Goal: Task Accomplishment & Management: Use online tool/utility

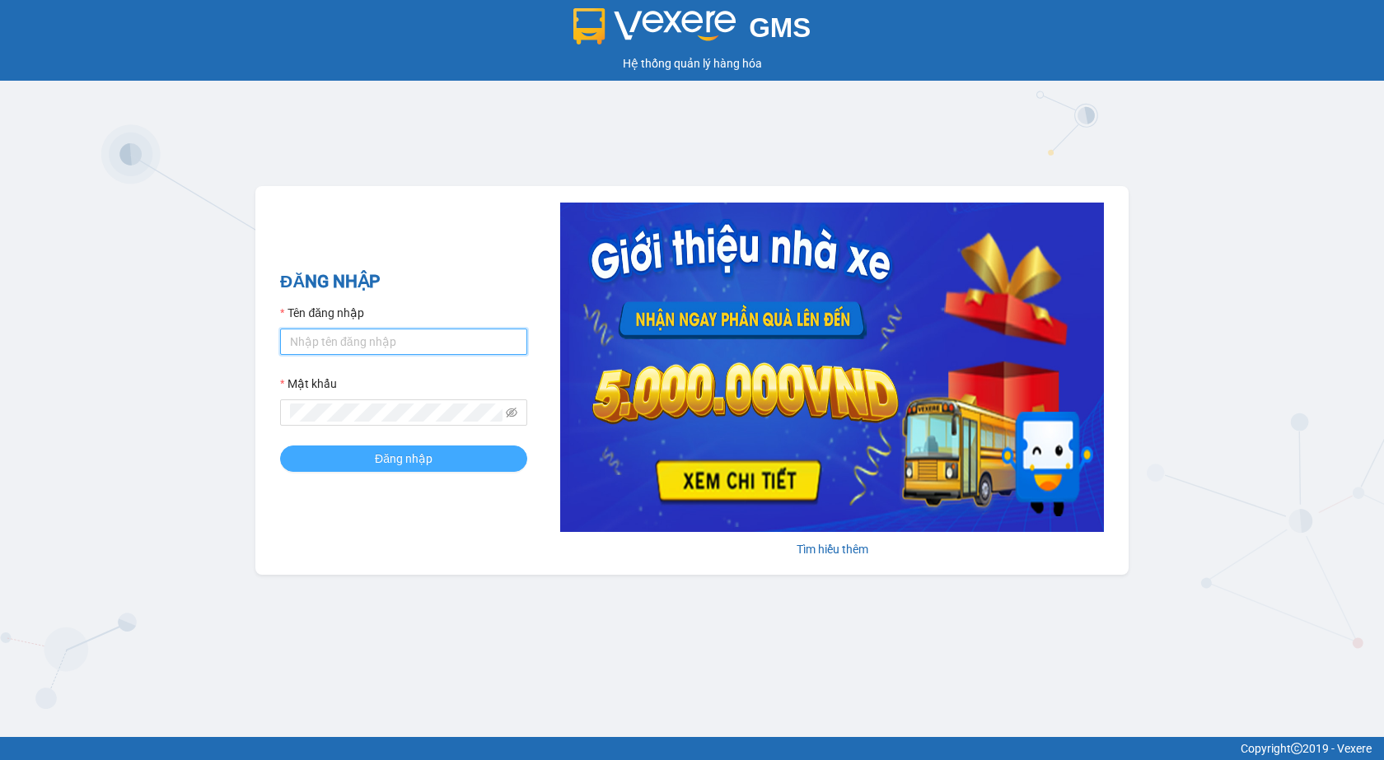
type input "ngan.hiepthanh"
click at [409, 447] on button "Đăng nhập" at bounding box center [403, 459] width 247 height 26
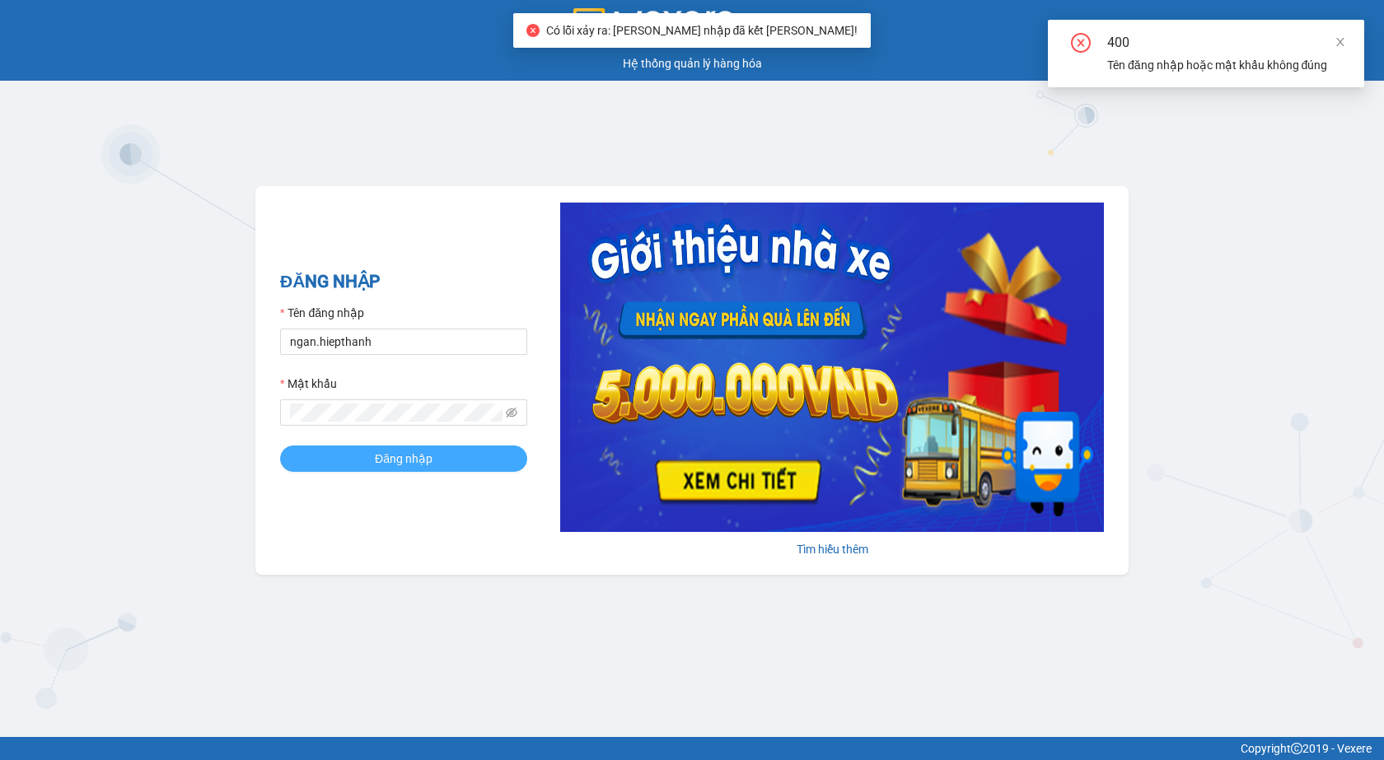
click at [481, 451] on button "Đăng nhập" at bounding box center [403, 459] width 247 height 26
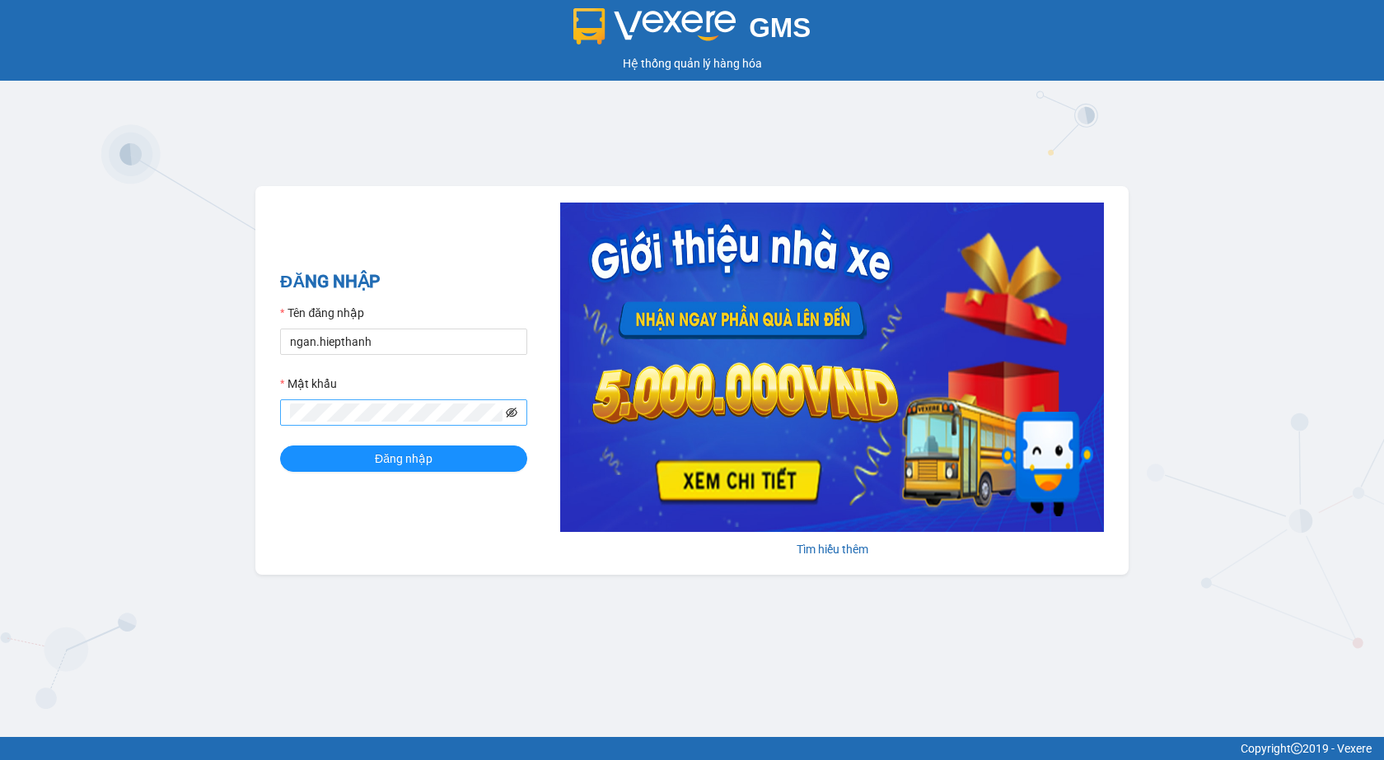
click at [516, 415] on icon "eye-invisible" at bounding box center [512, 413] width 12 height 10
click at [461, 443] on form "Tên đăng nhập ngan.hiepthanh Mật khẩu Đăng nhập" at bounding box center [403, 388] width 247 height 168
click at [464, 456] on button "Đăng nhập" at bounding box center [403, 459] width 247 height 26
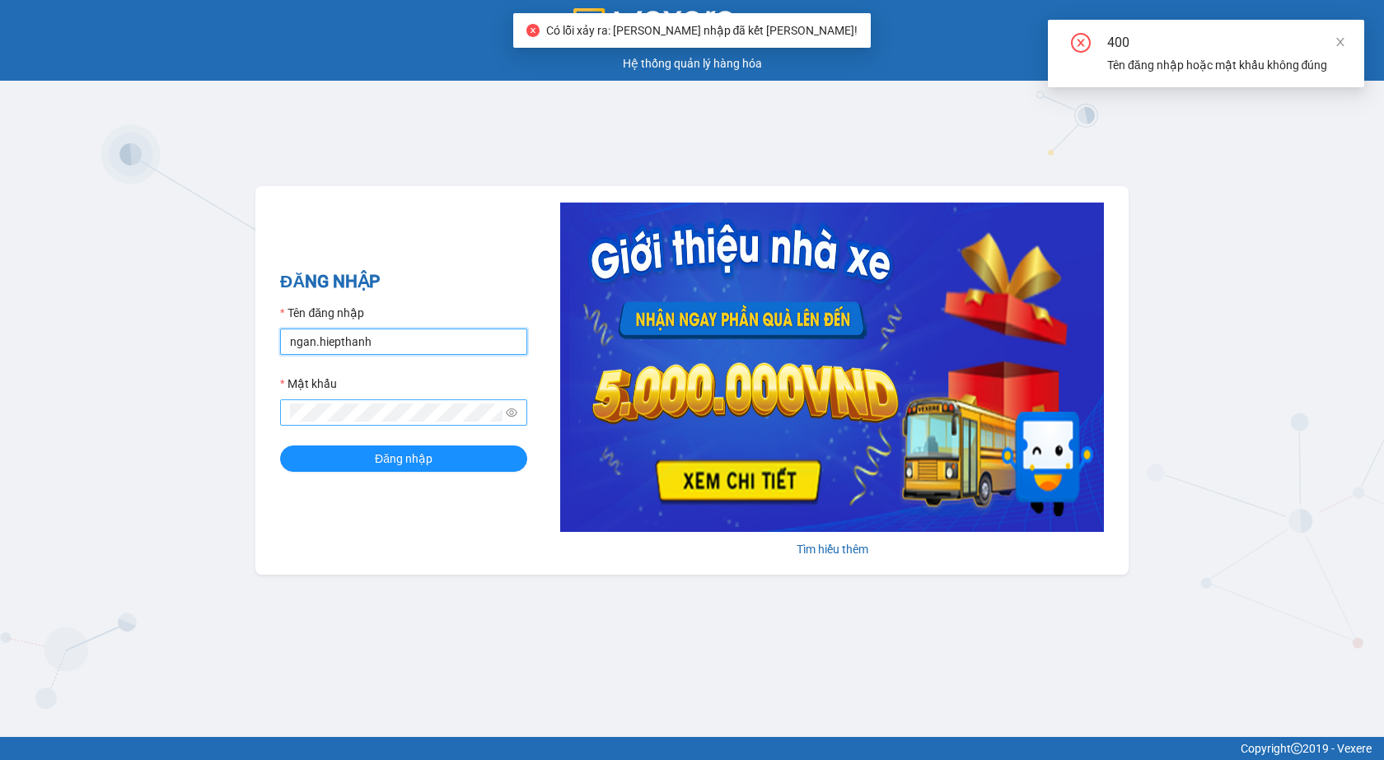
click at [416, 340] on input "ngan.hiepthanh" at bounding box center [403, 342] width 247 height 26
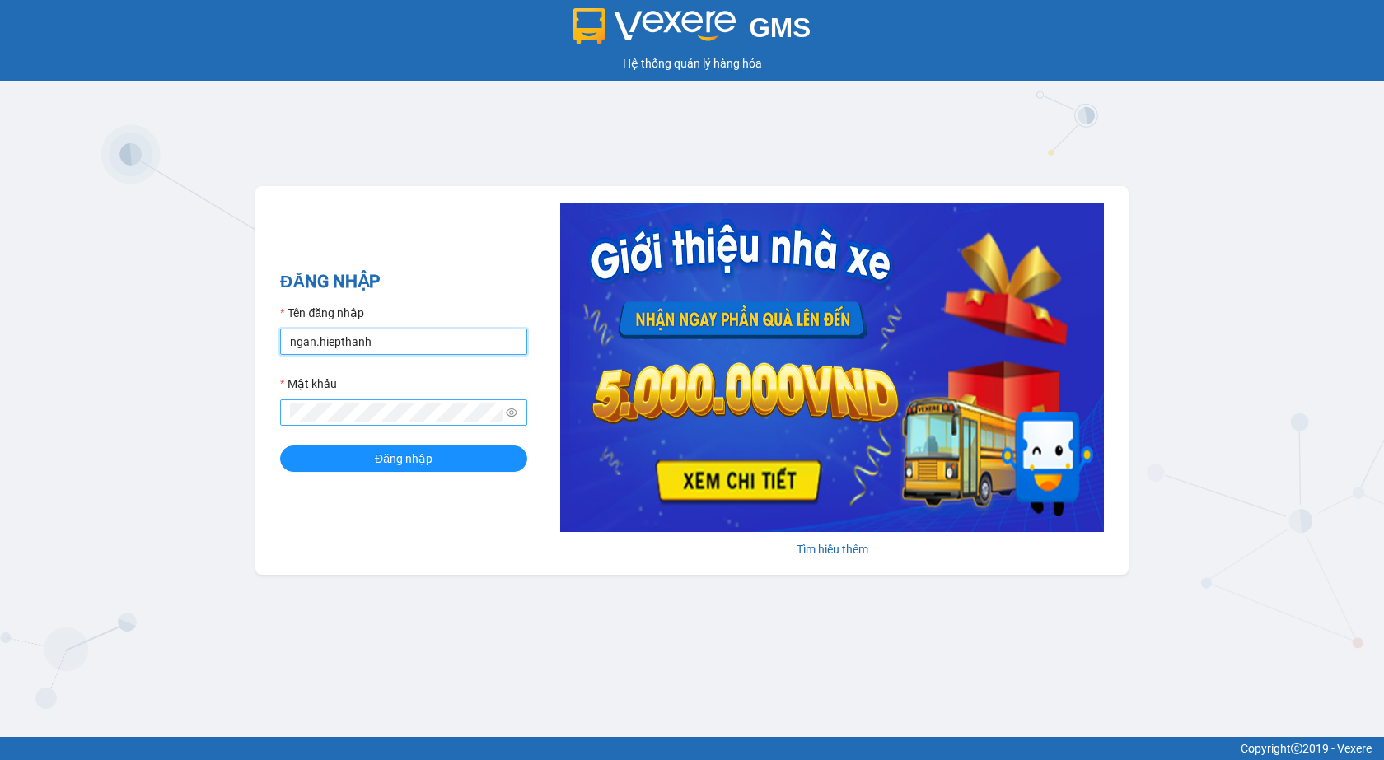
type input "hanghoatanda.hiepthanh"
click at [450, 461] on button "Đăng nhập" at bounding box center [403, 459] width 247 height 26
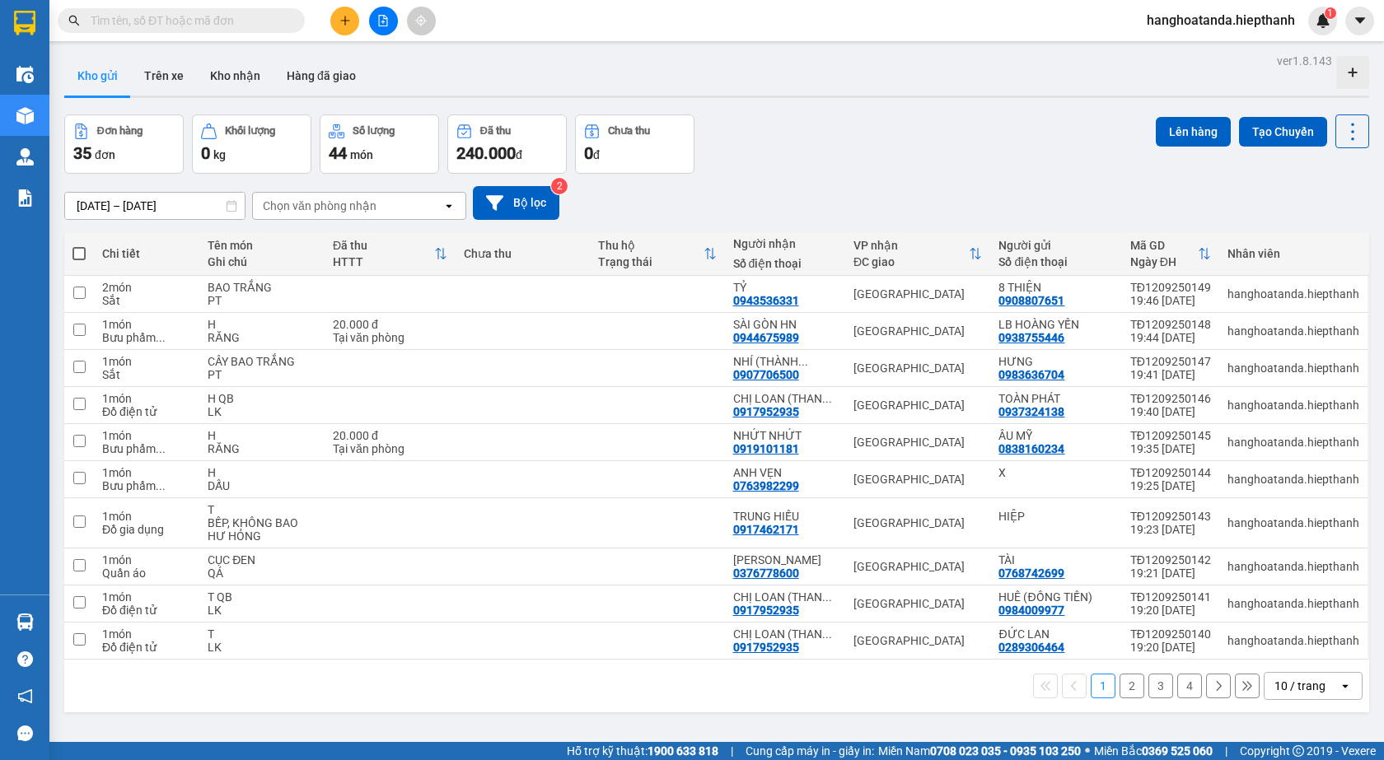
click at [381, 27] on button at bounding box center [383, 21] width 29 height 29
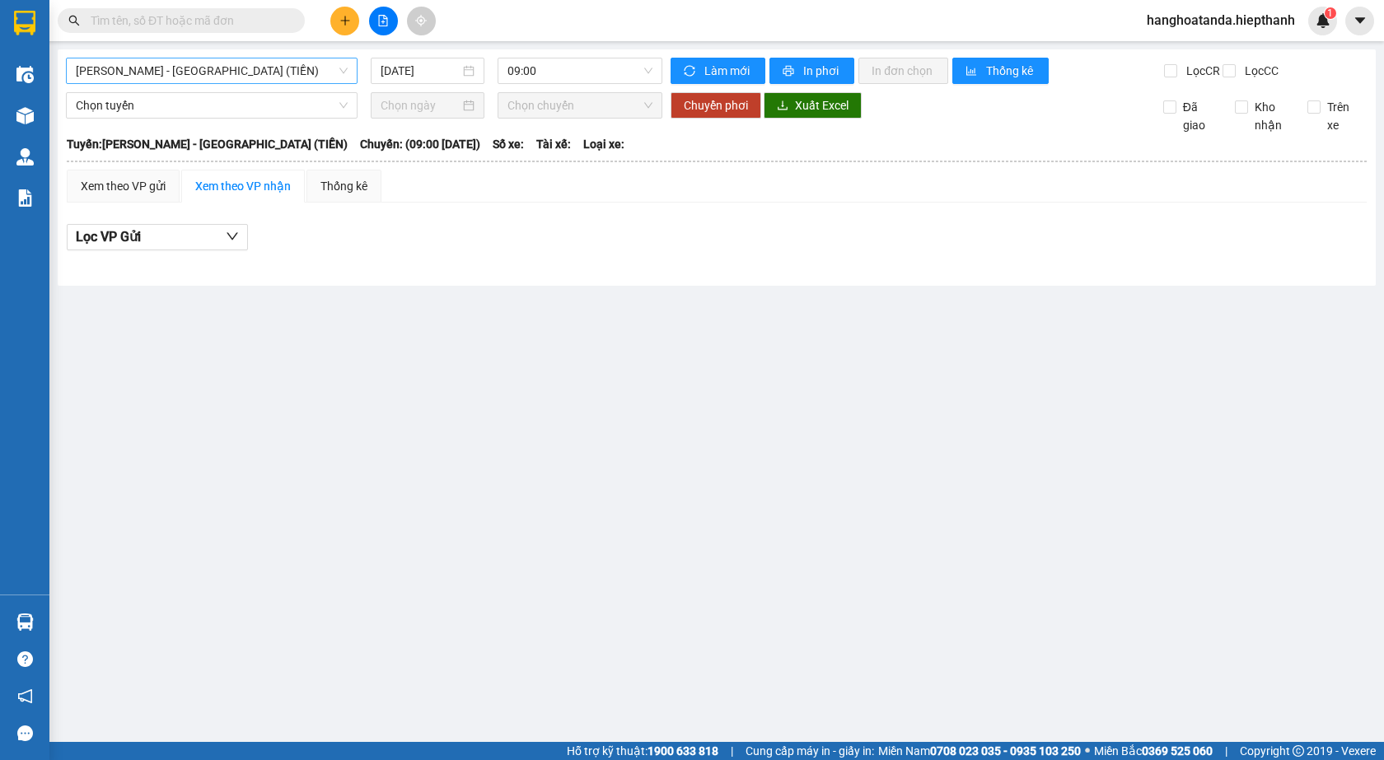
click at [231, 77] on span "[PERSON_NAME] - [GEOGRAPHIC_DATA] (TIỀN)" at bounding box center [212, 70] width 272 height 25
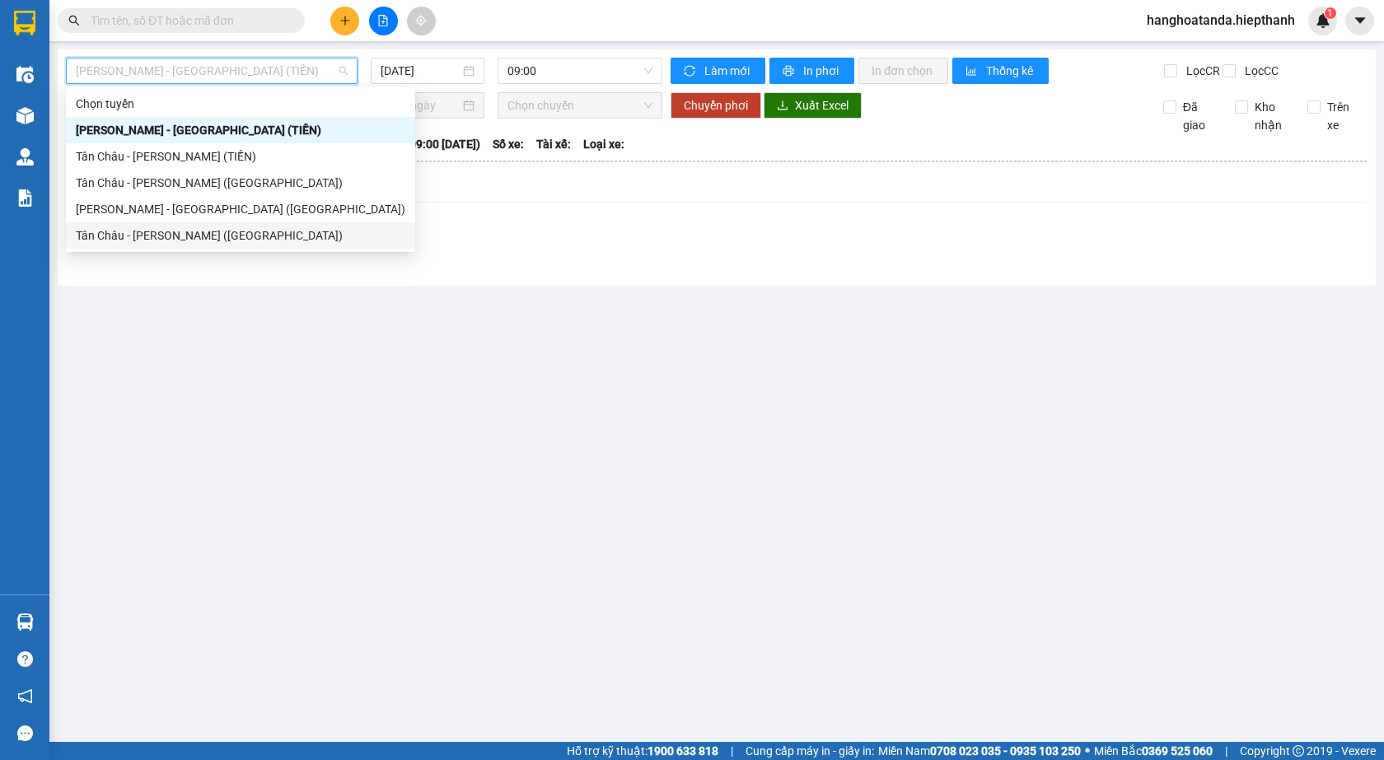
click at [166, 240] on div "Tân Châu - [PERSON_NAME] ([GEOGRAPHIC_DATA])" at bounding box center [241, 236] width 330 height 18
type input "[DATE]"
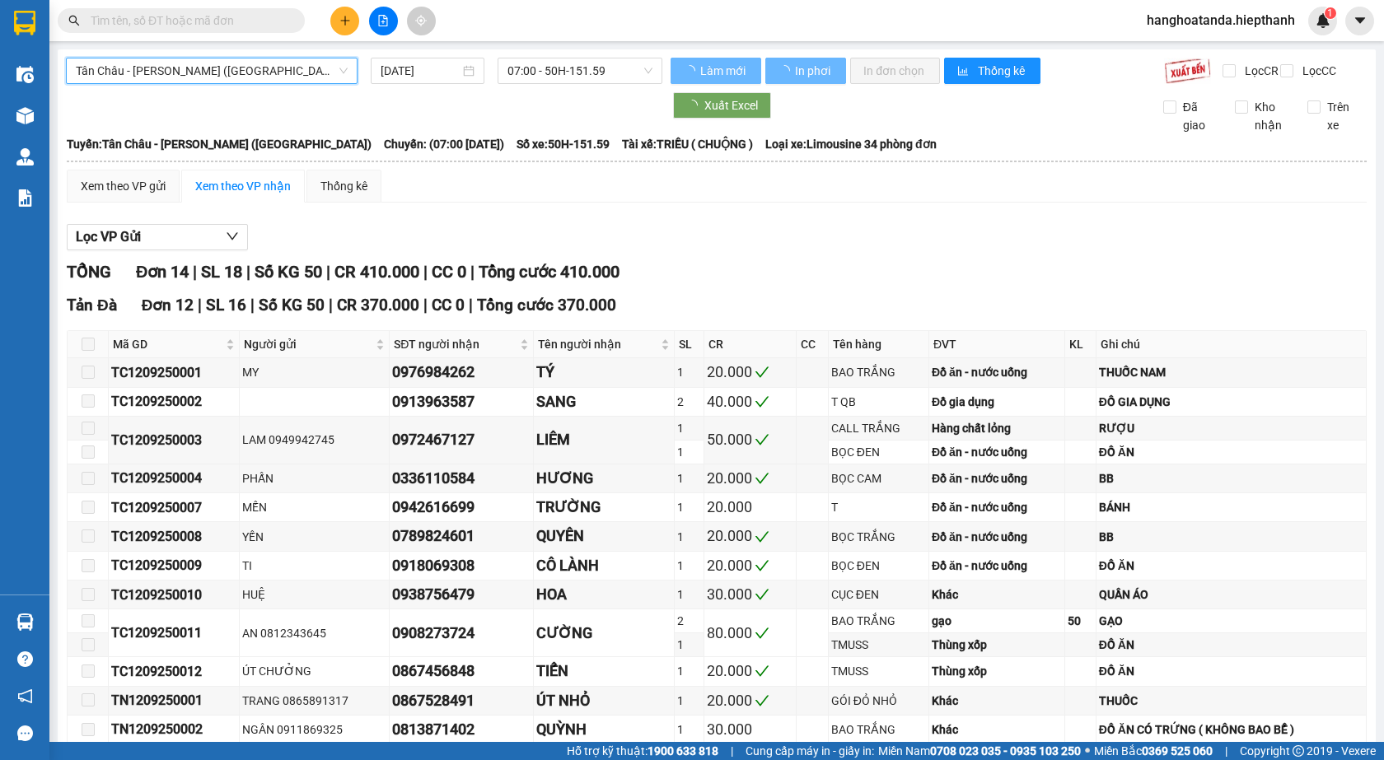
click at [550, 70] on span "07:00 - 50H-151.59" at bounding box center [580, 70] width 145 height 25
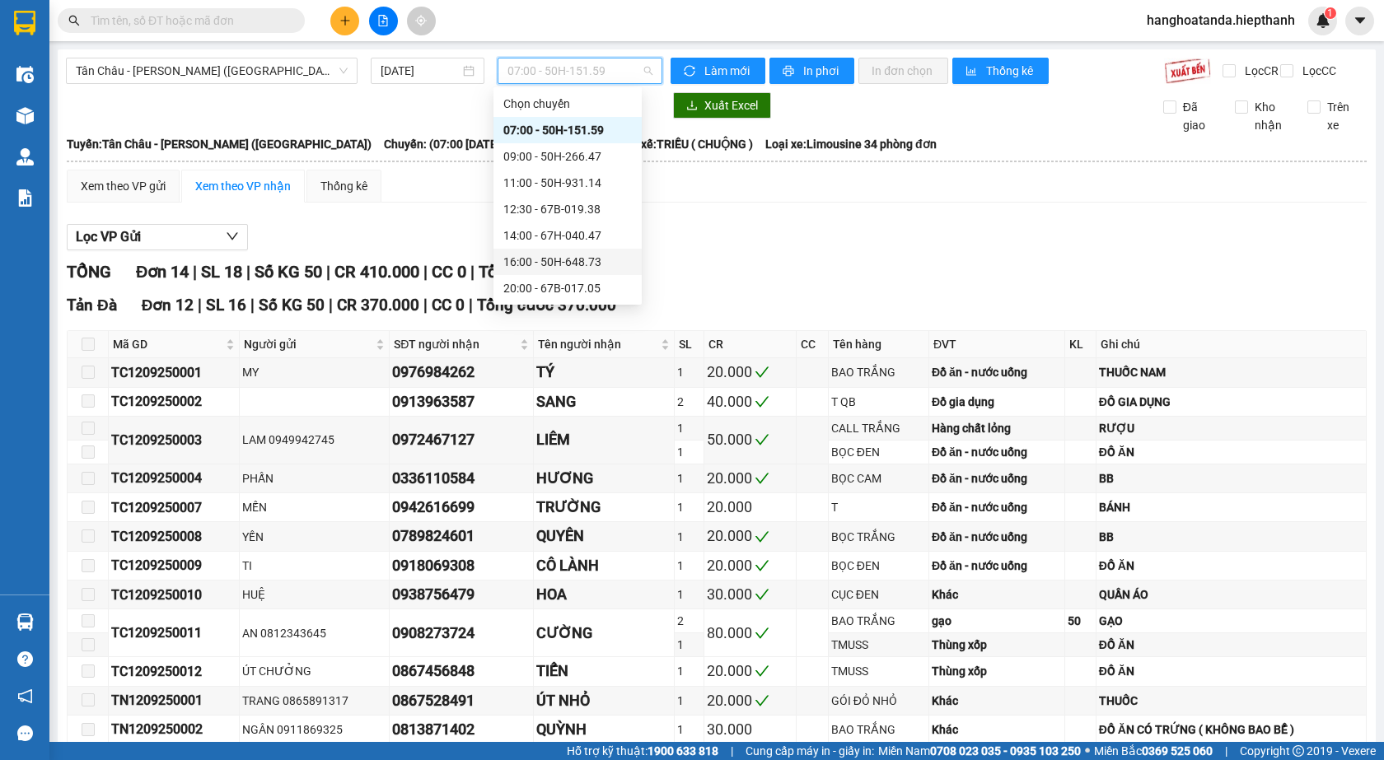
click at [533, 266] on div "16:00 - 50H-648.73" at bounding box center [567, 262] width 129 height 18
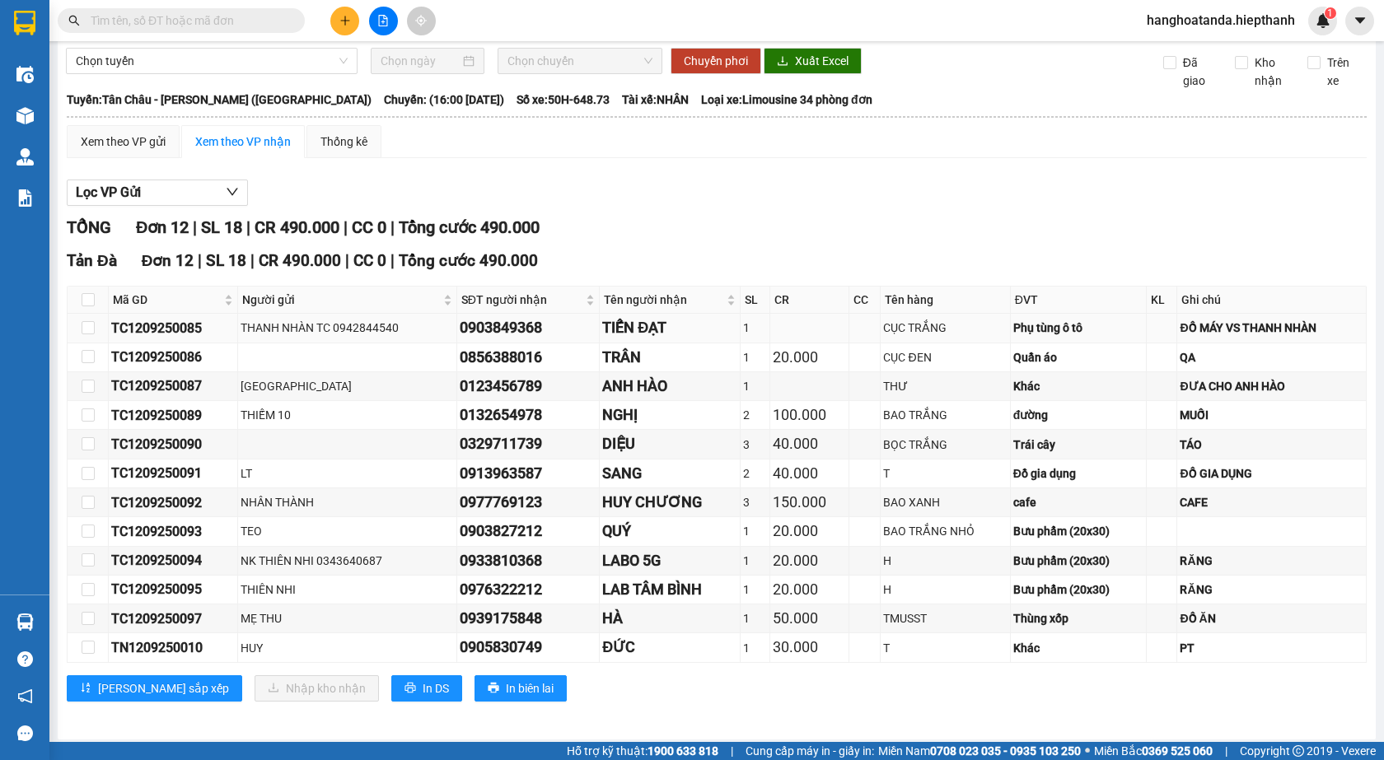
scroll to position [64, 0]
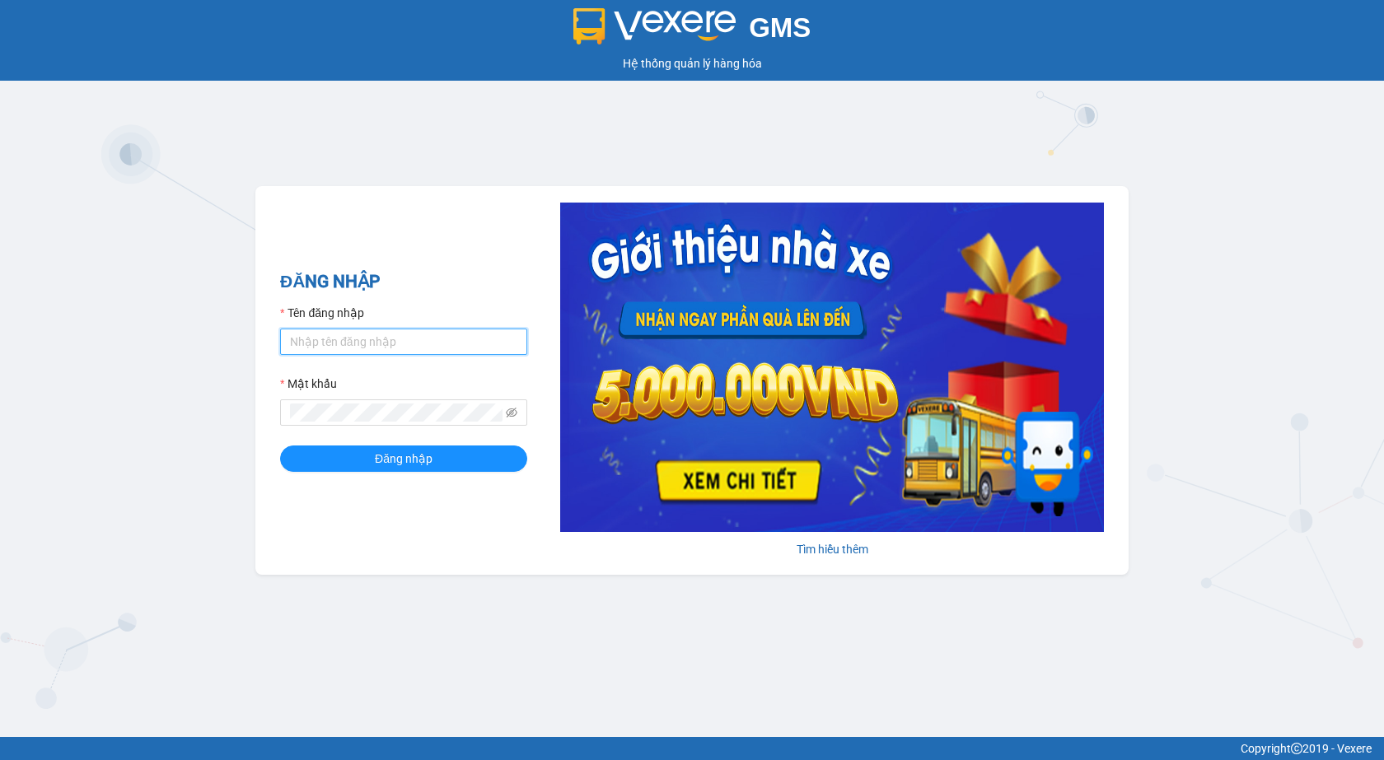
type input "hanghoatanda.hiepthanh"
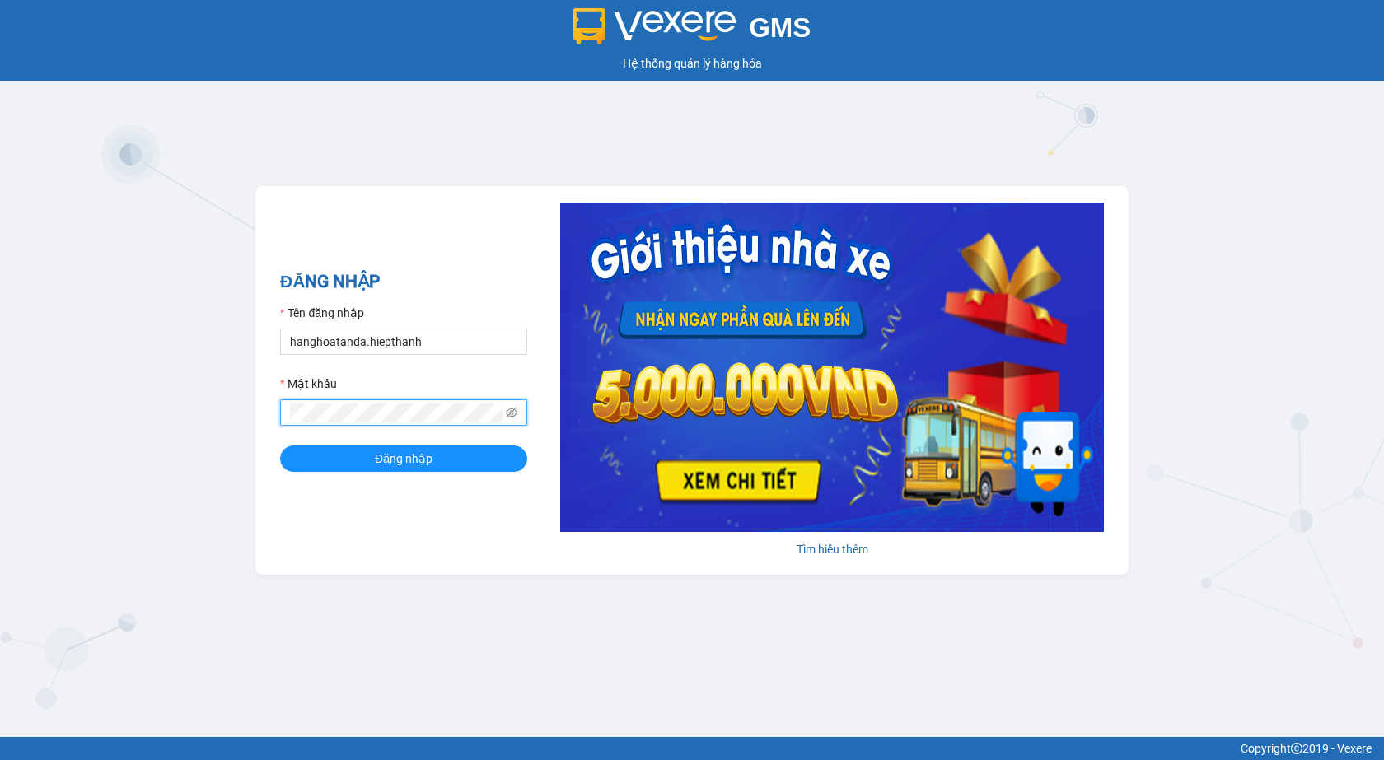
click at [280, 446] on button "Đăng nhập" at bounding box center [403, 459] width 247 height 26
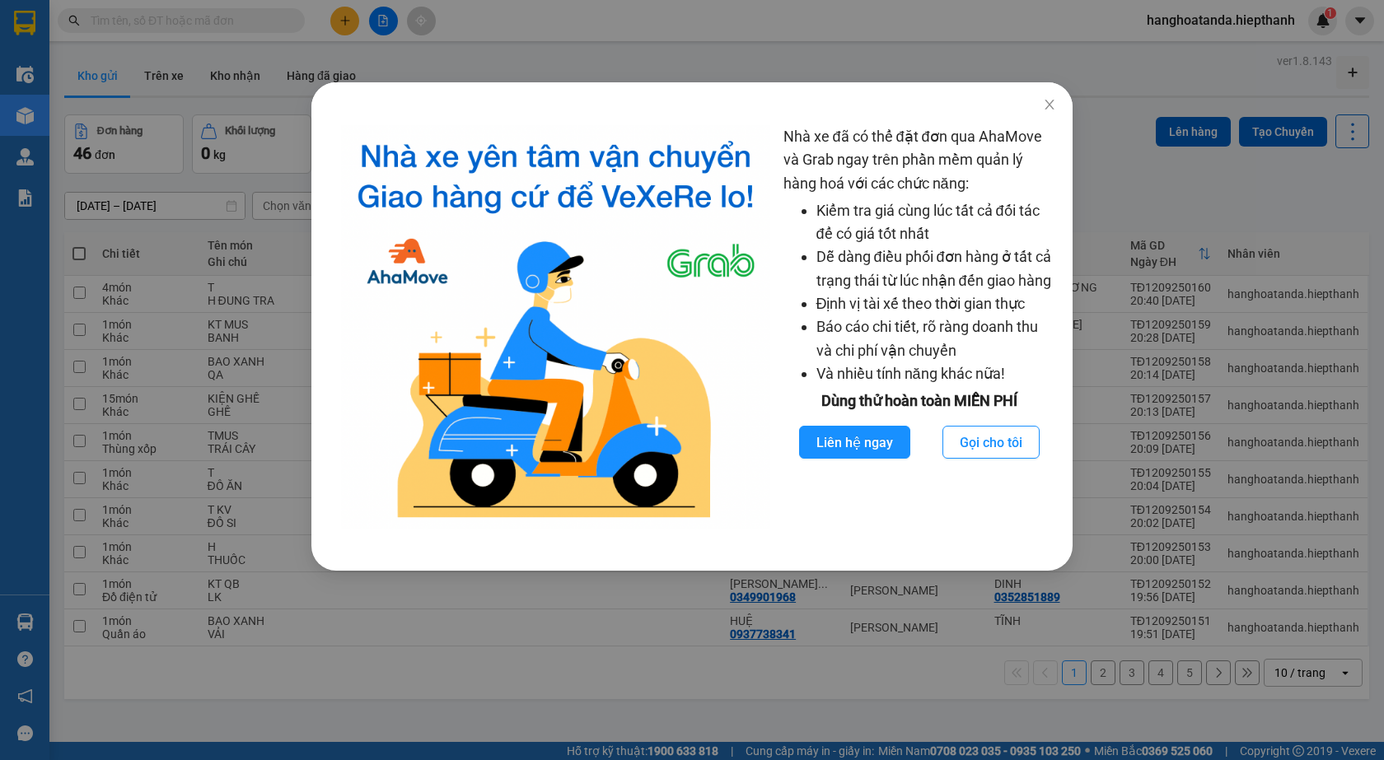
click at [1376, 207] on div "Nhà xe đã có thể đặt đơn qua AhaMove và Grab ngay trên phần mềm quản lý hàng ho…" at bounding box center [692, 380] width 1384 height 760
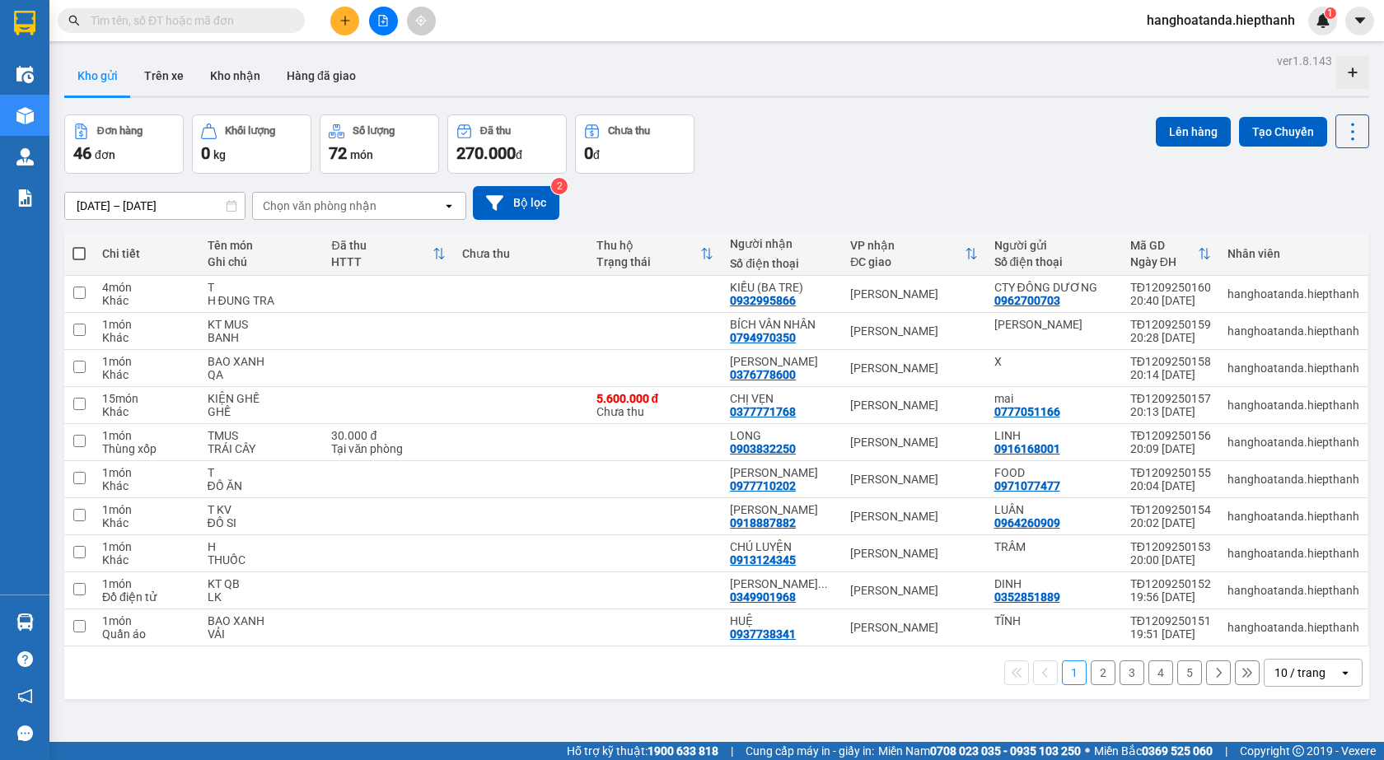
click at [870, 172] on div "Đơn hàng 46 đơn Khối lượng 0 kg Số lượng 72 món Đã thu 270.000 đ Chưa thu 0 đ L…" at bounding box center [716, 144] width 1305 height 59
click at [395, 23] on button at bounding box center [383, 21] width 29 height 29
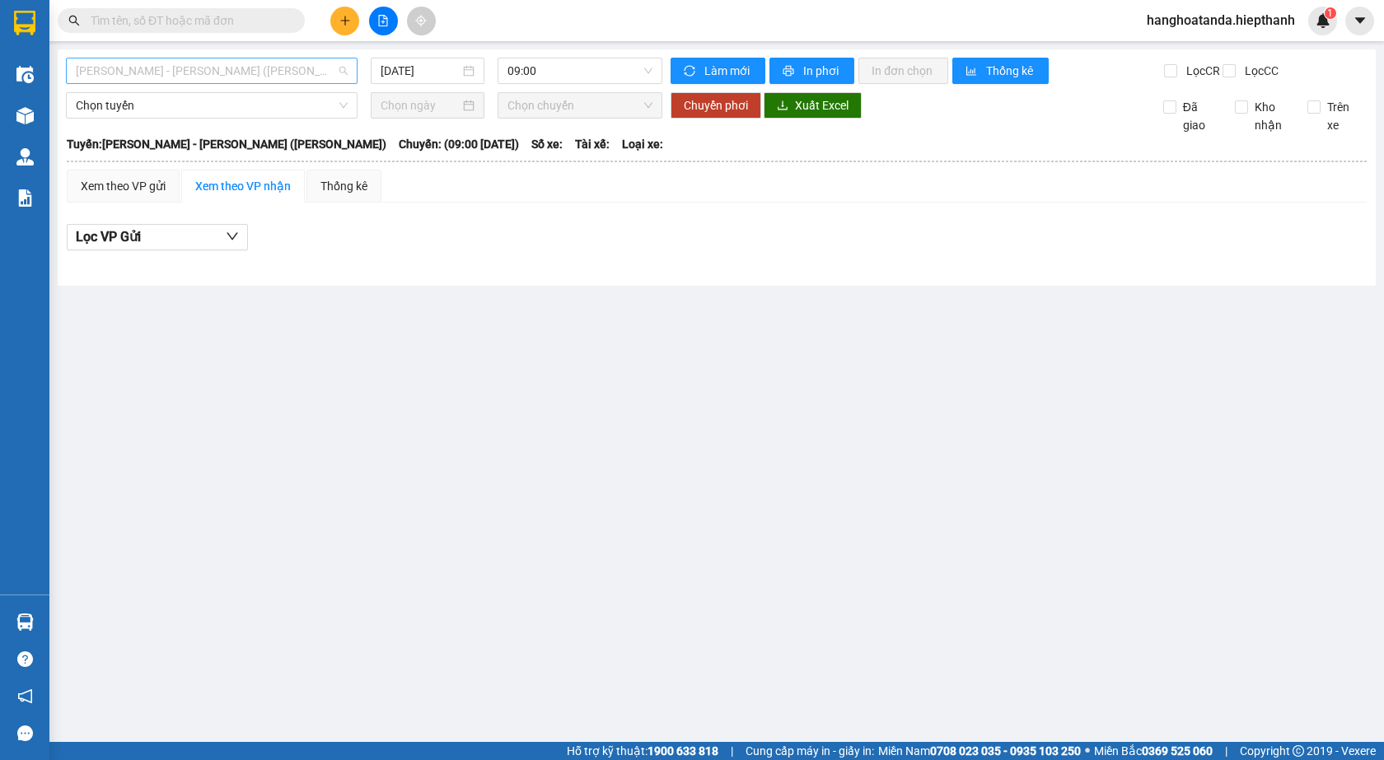
click at [186, 79] on span "[PERSON_NAME] - [GEOGRAPHIC_DATA] (TIỀN)" at bounding box center [212, 70] width 272 height 25
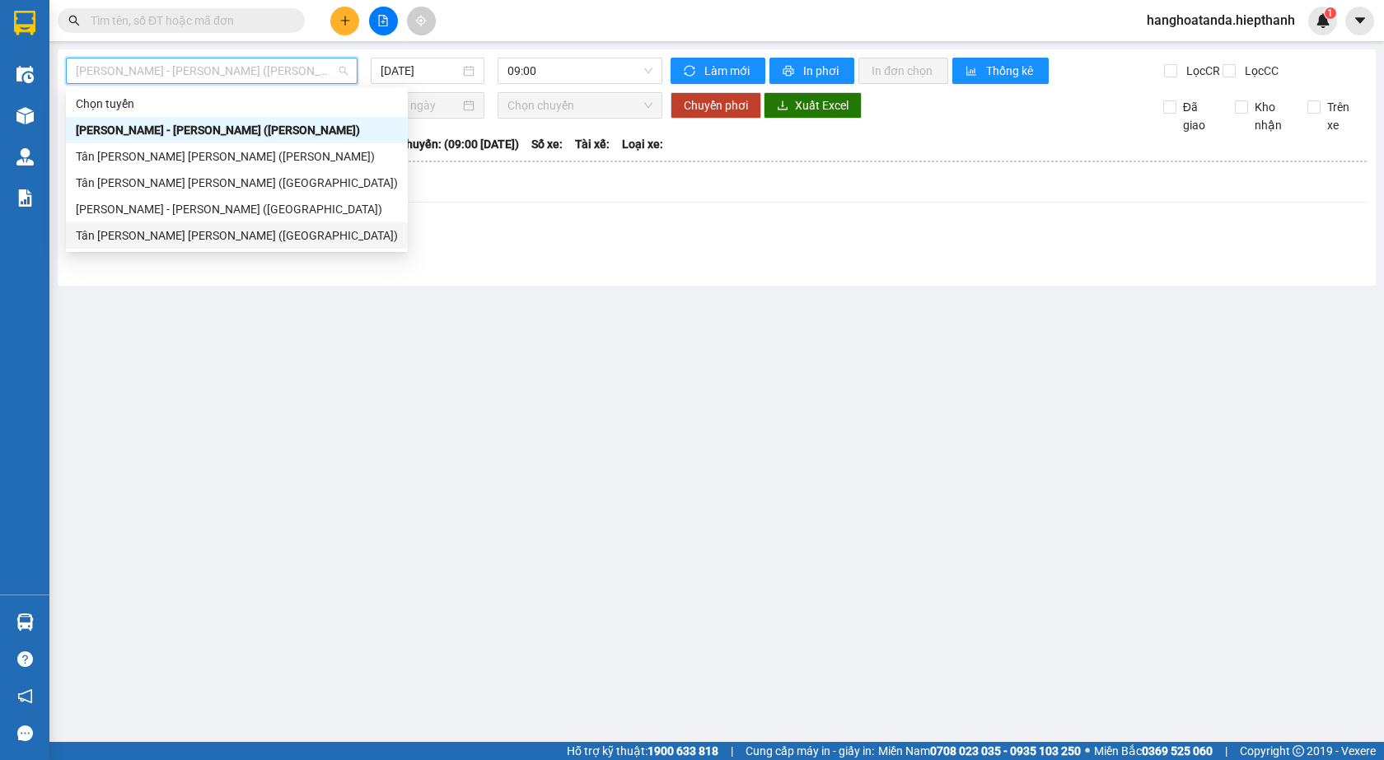
click at [187, 232] on div "Tân Châu - [PERSON_NAME] ([GEOGRAPHIC_DATA])" at bounding box center [237, 236] width 322 height 18
type input "[DATE]"
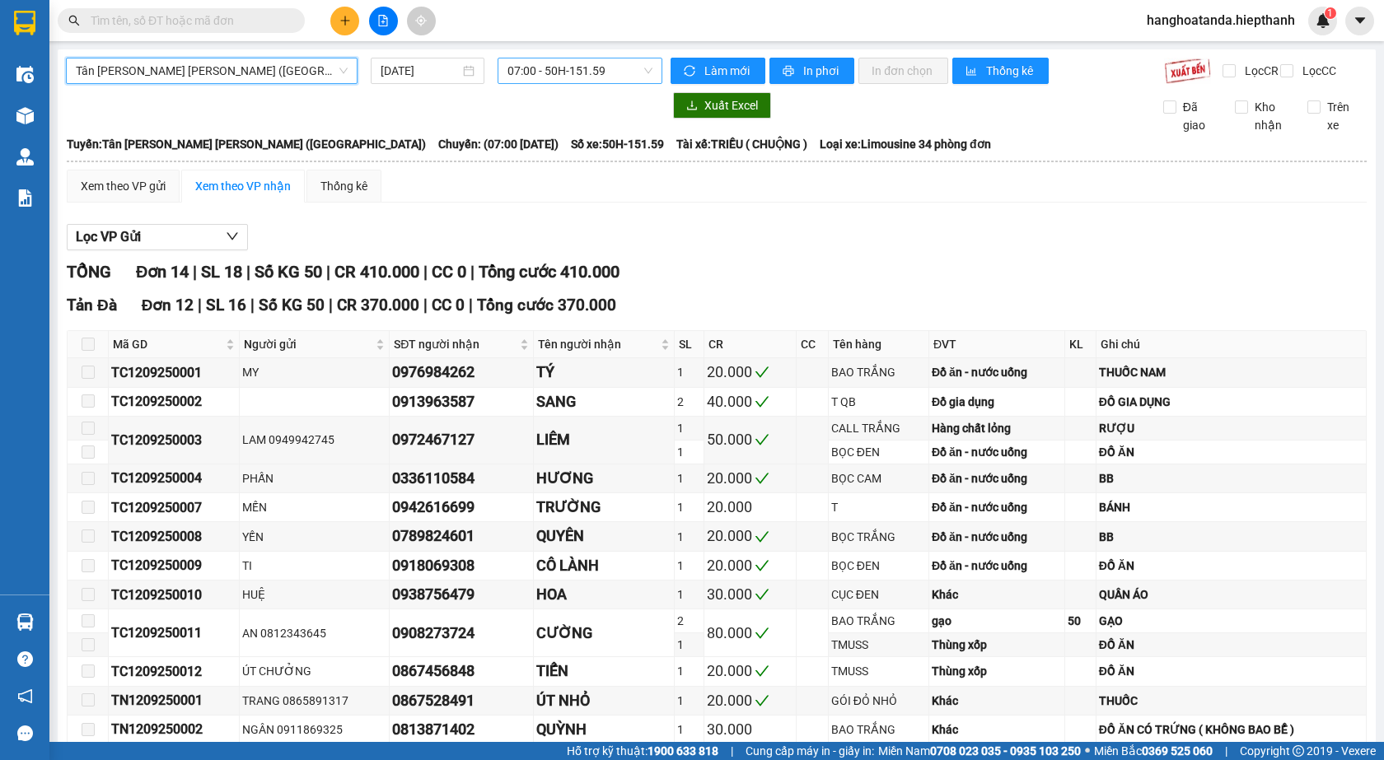
drag, startPoint x: 627, startPoint y: 67, endPoint x: 611, endPoint y: 77, distance: 19.7
click at [625, 68] on span "07:00 - 50H-151.59" at bounding box center [580, 70] width 145 height 25
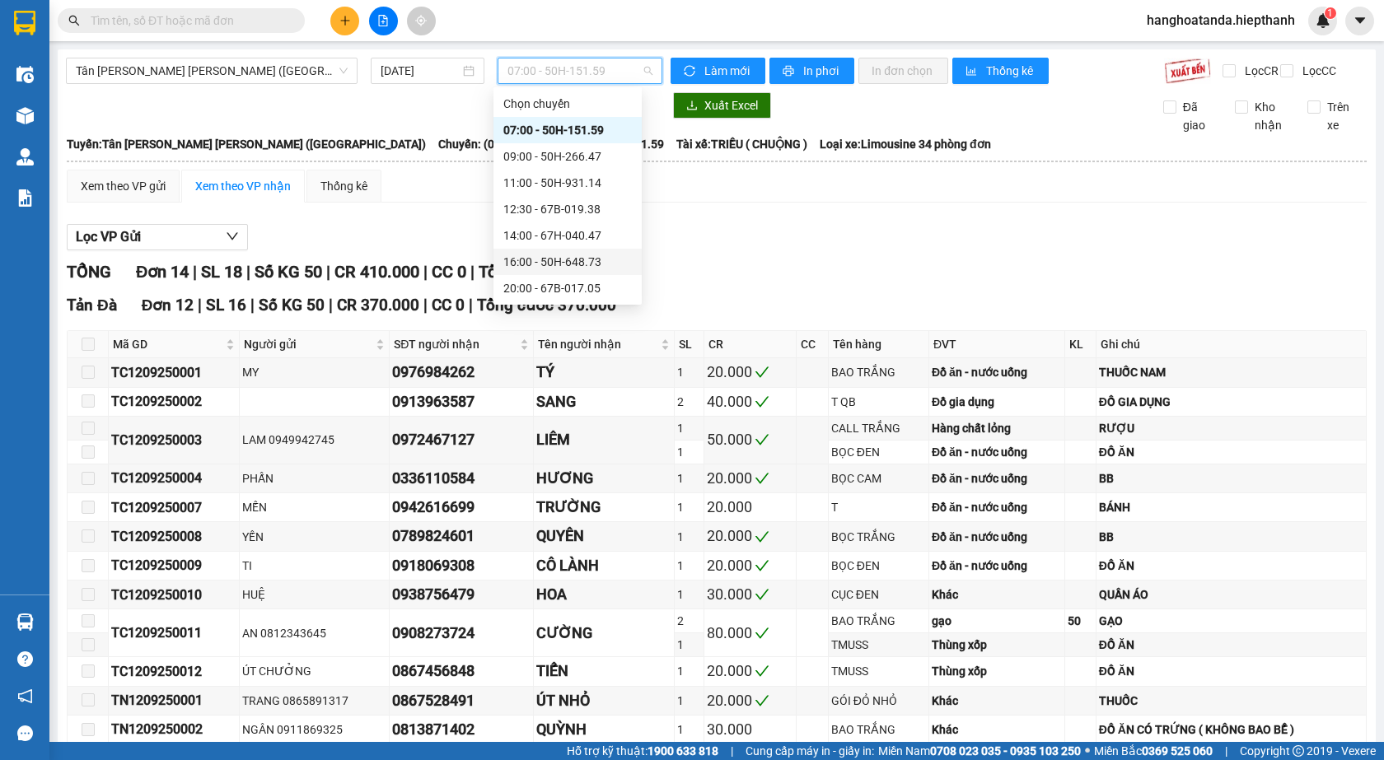
click at [575, 255] on div "16:00 - 50H-648.73" at bounding box center [567, 262] width 129 height 18
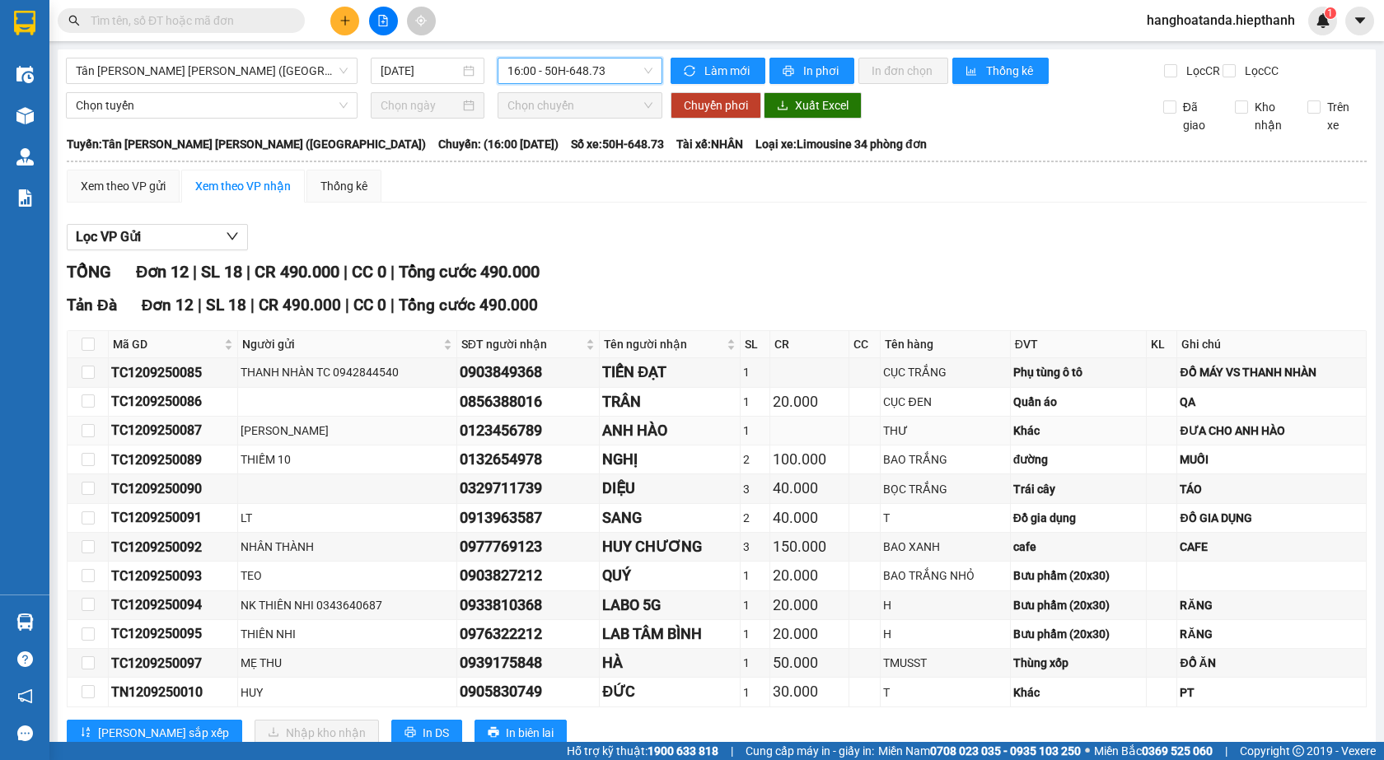
click at [610, 439] on div "ANH HÀO" at bounding box center [669, 430] width 135 height 23
click at [883, 438] on div "THƯ" at bounding box center [945, 431] width 124 height 18
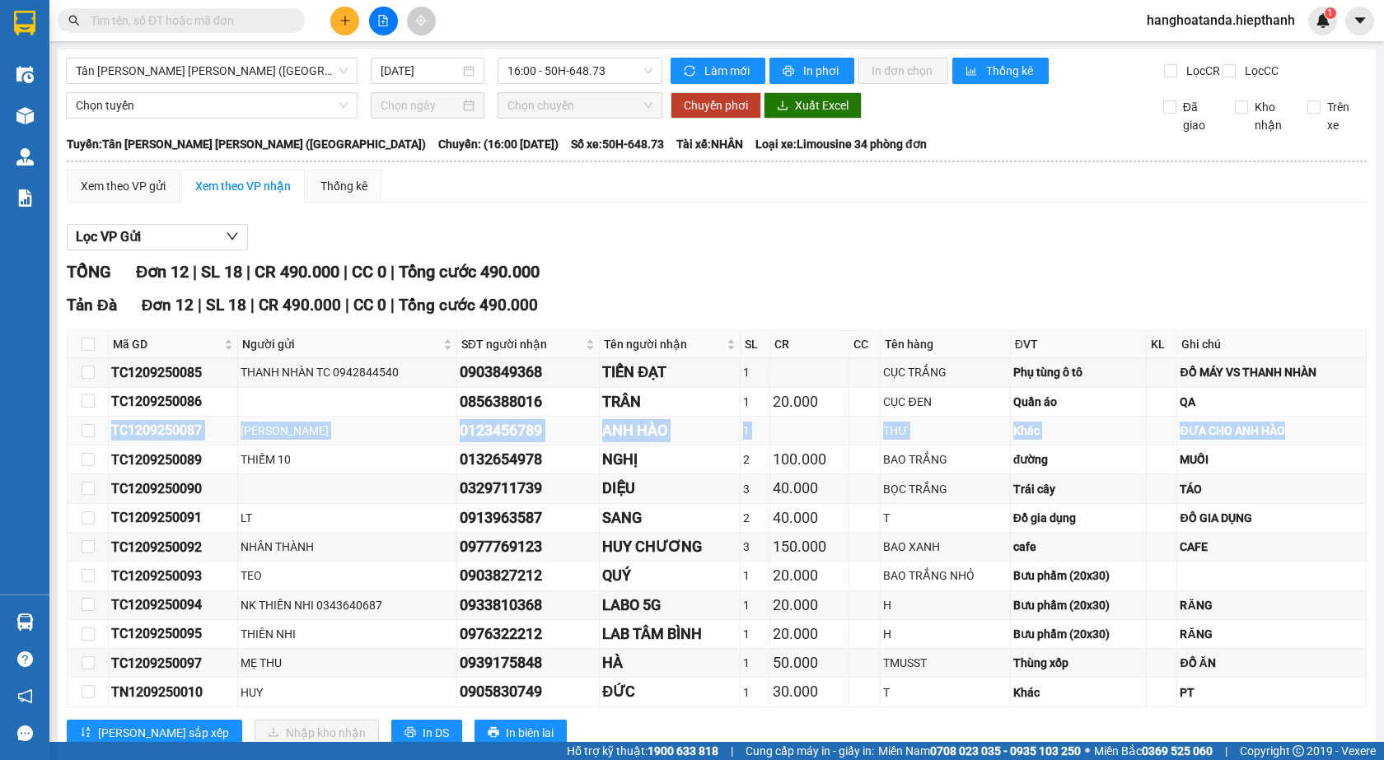
drag, startPoint x: 1289, startPoint y: 438, endPoint x: 419, endPoint y: 479, distance: 871.0
click at [113, 437] on tr "TC1209250087 TÂN CHÂU 0123456789 ANH HÀO 1 THƯ Khác ĐƯA CHO ANH HÀO" at bounding box center [717, 431] width 1299 height 29
click at [545, 446] on td "0123456789" at bounding box center [528, 431] width 143 height 29
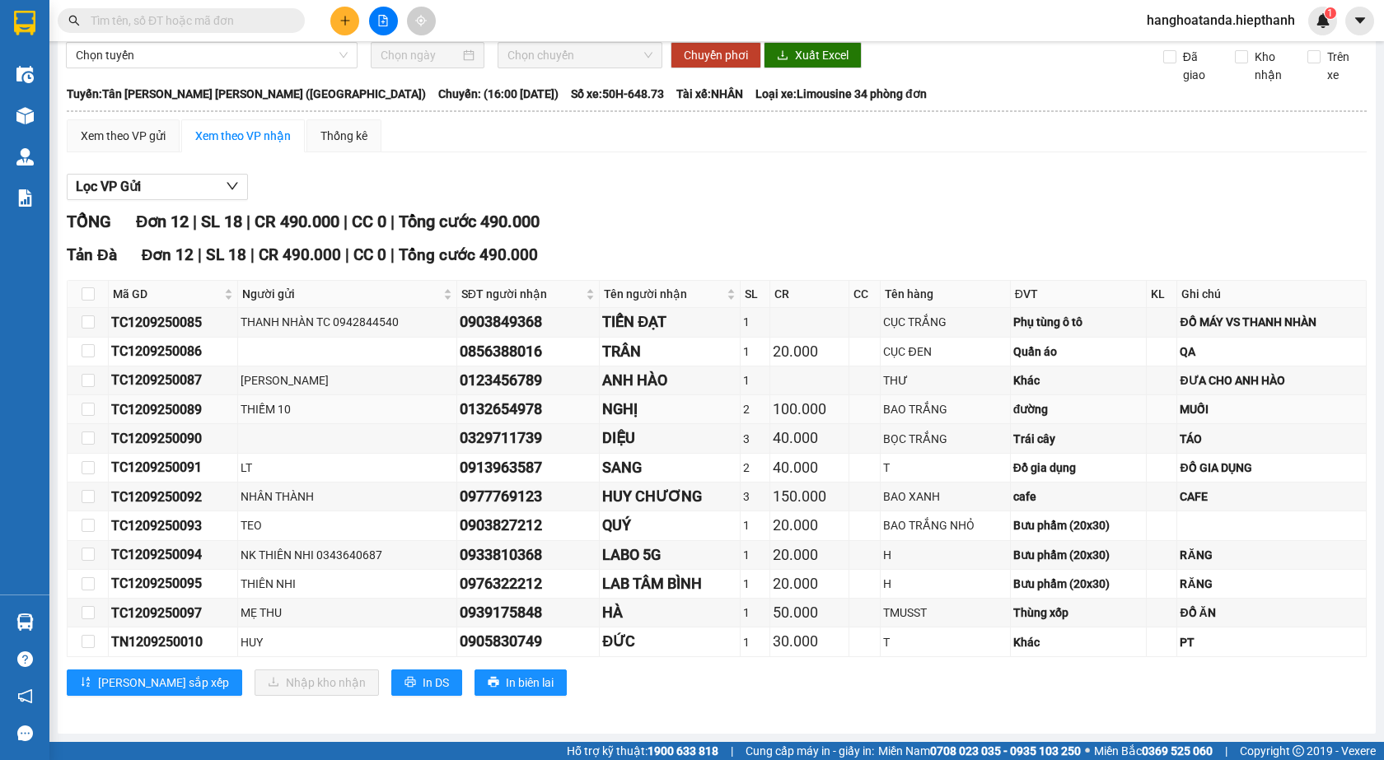
scroll to position [64, 0]
click at [1184, 616] on div "ĐỒ ĂN" at bounding box center [1272, 613] width 184 height 18
click at [1180, 585] on div "RĂNG" at bounding box center [1272, 584] width 184 height 18
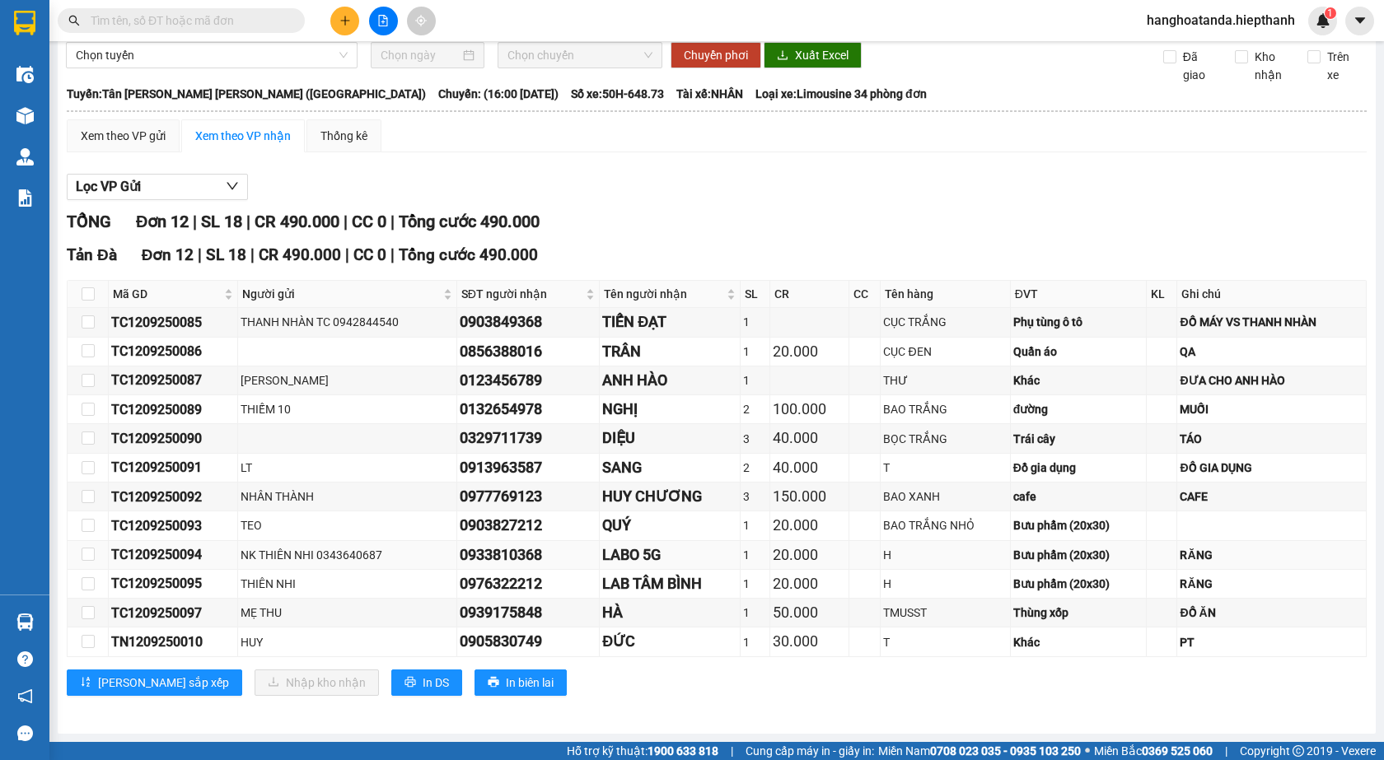
click at [1180, 555] on div "RĂNG" at bounding box center [1272, 555] width 184 height 18
click at [1180, 466] on div "ĐỒ GIA DỤNG" at bounding box center [1272, 468] width 184 height 18
click at [1180, 437] on div "TÁO" at bounding box center [1272, 439] width 184 height 18
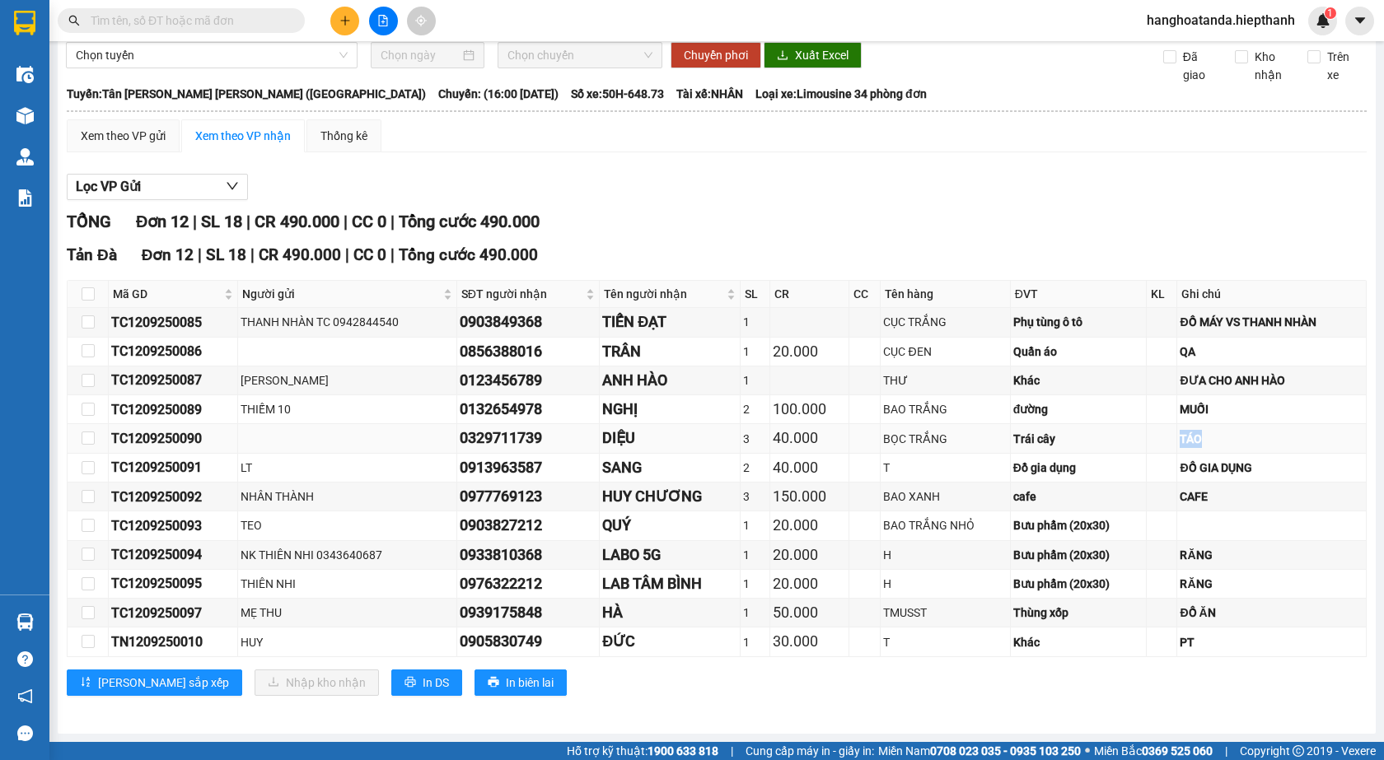
click at [1180, 437] on div "TÁO" at bounding box center [1272, 439] width 184 height 18
click at [1180, 402] on div "MUỐI" at bounding box center [1272, 409] width 184 height 18
click at [1180, 381] on div "ĐƯA CHO ANH HÀO" at bounding box center [1272, 381] width 184 height 18
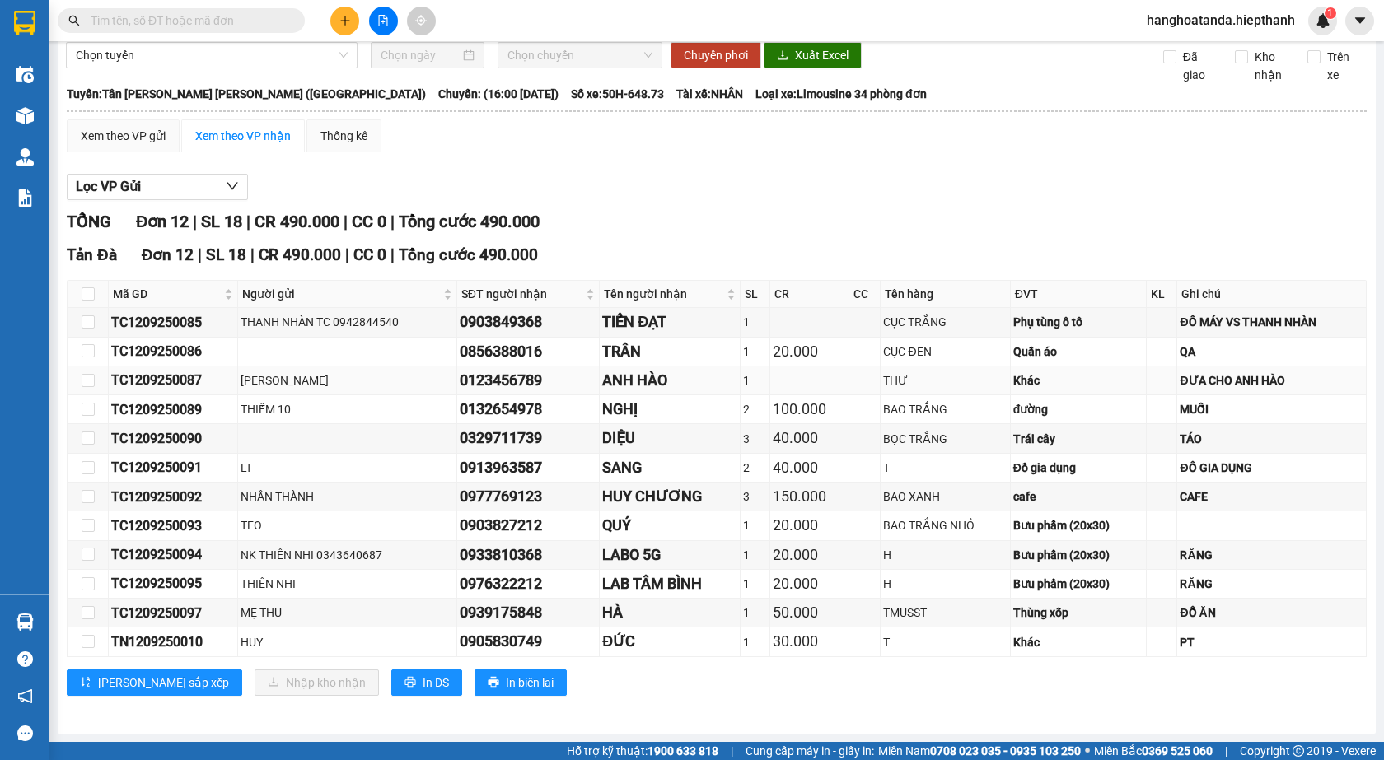
click at [883, 380] on div "THƯ" at bounding box center [945, 381] width 124 height 18
click at [602, 377] on div "ANH HÀO" at bounding box center [669, 380] width 135 height 23
drag, startPoint x: 594, startPoint y: 377, endPoint x: 646, endPoint y: 377, distance: 51.9
click at [604, 377] on div "ANH HÀO" at bounding box center [669, 380] width 135 height 23
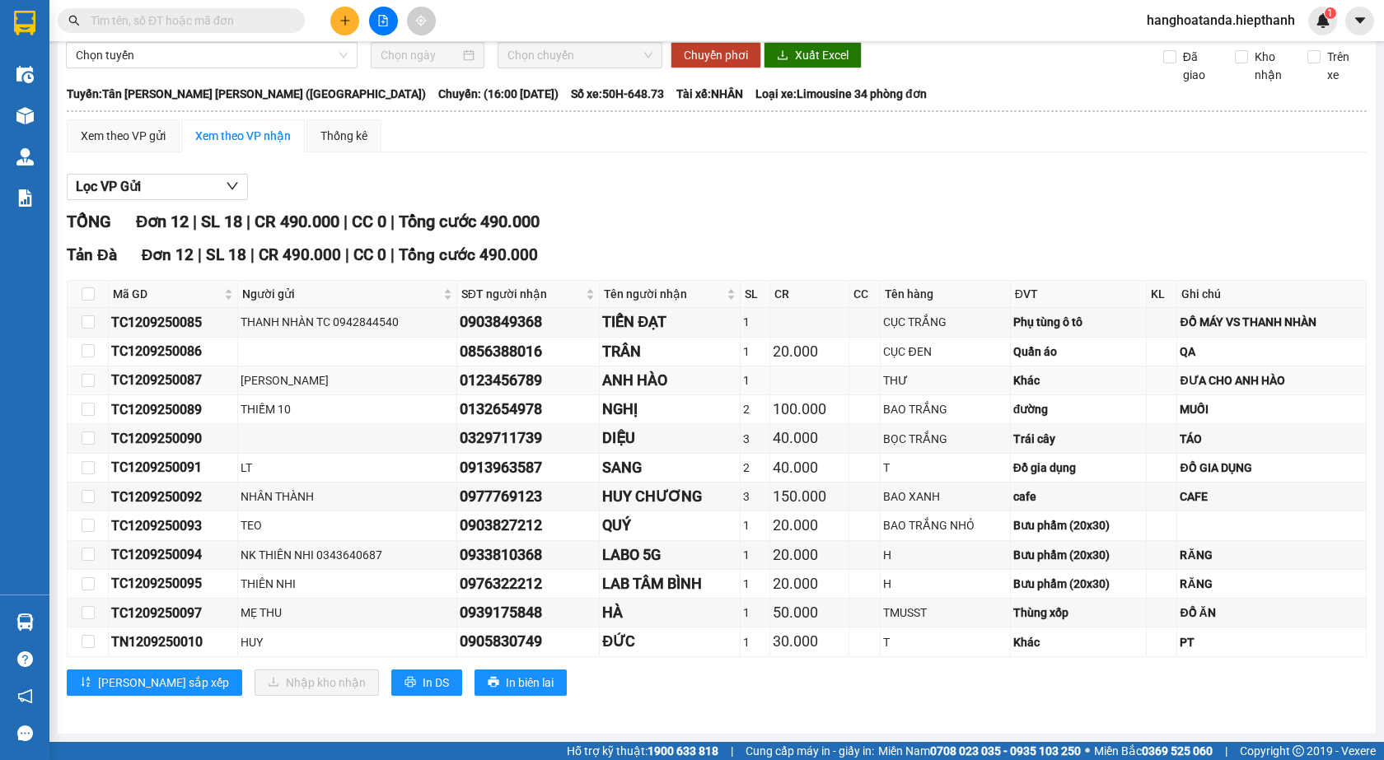
click at [649, 377] on div "ANH HÀO" at bounding box center [669, 380] width 135 height 23
click at [481, 378] on div "0123456789" at bounding box center [529, 380] width 138 height 23
click at [155, 380] on div "TC1209250087" at bounding box center [173, 380] width 124 height 21
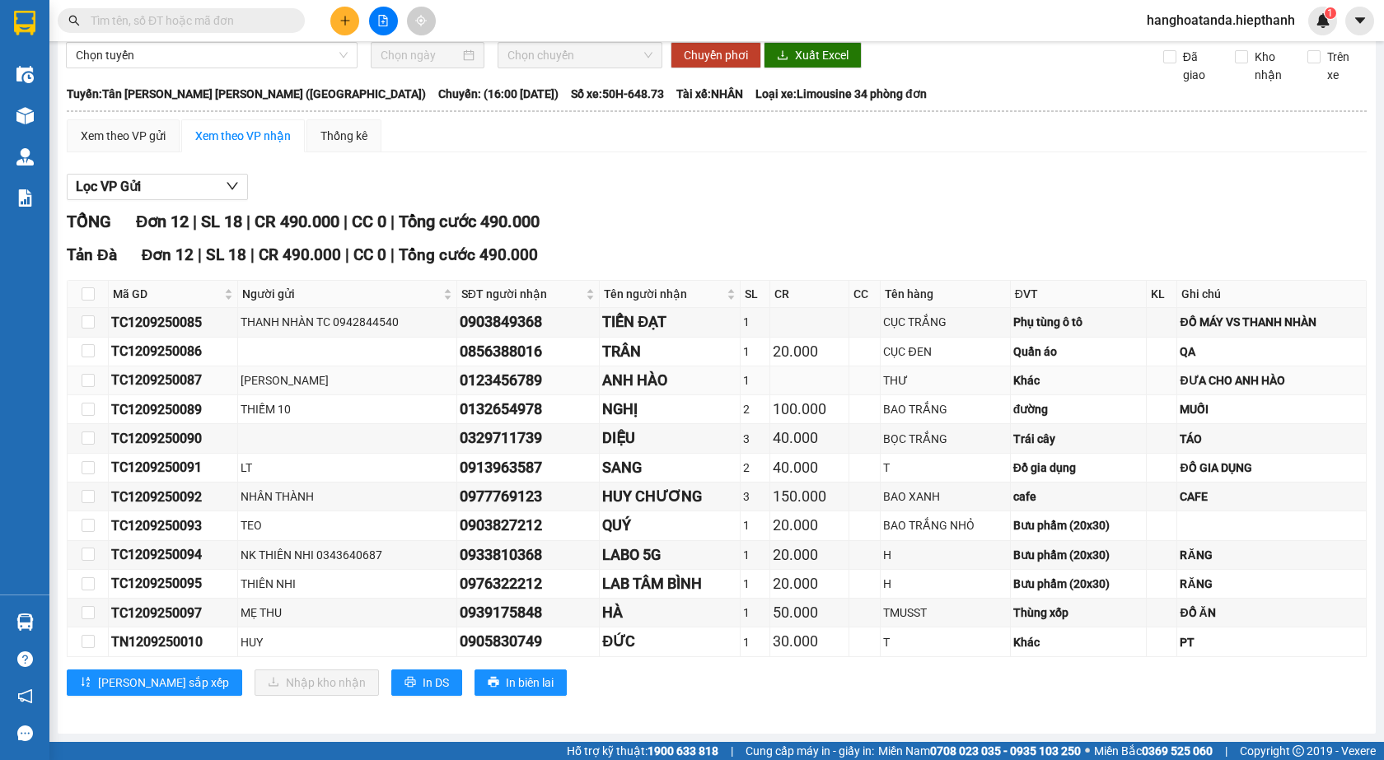
click at [160, 380] on div "TC1209250087" at bounding box center [173, 380] width 124 height 21
click at [168, 379] on div "TC1209250087" at bounding box center [173, 380] width 124 height 21
click at [307, 381] on div "[GEOGRAPHIC_DATA]" at bounding box center [347, 381] width 213 height 18
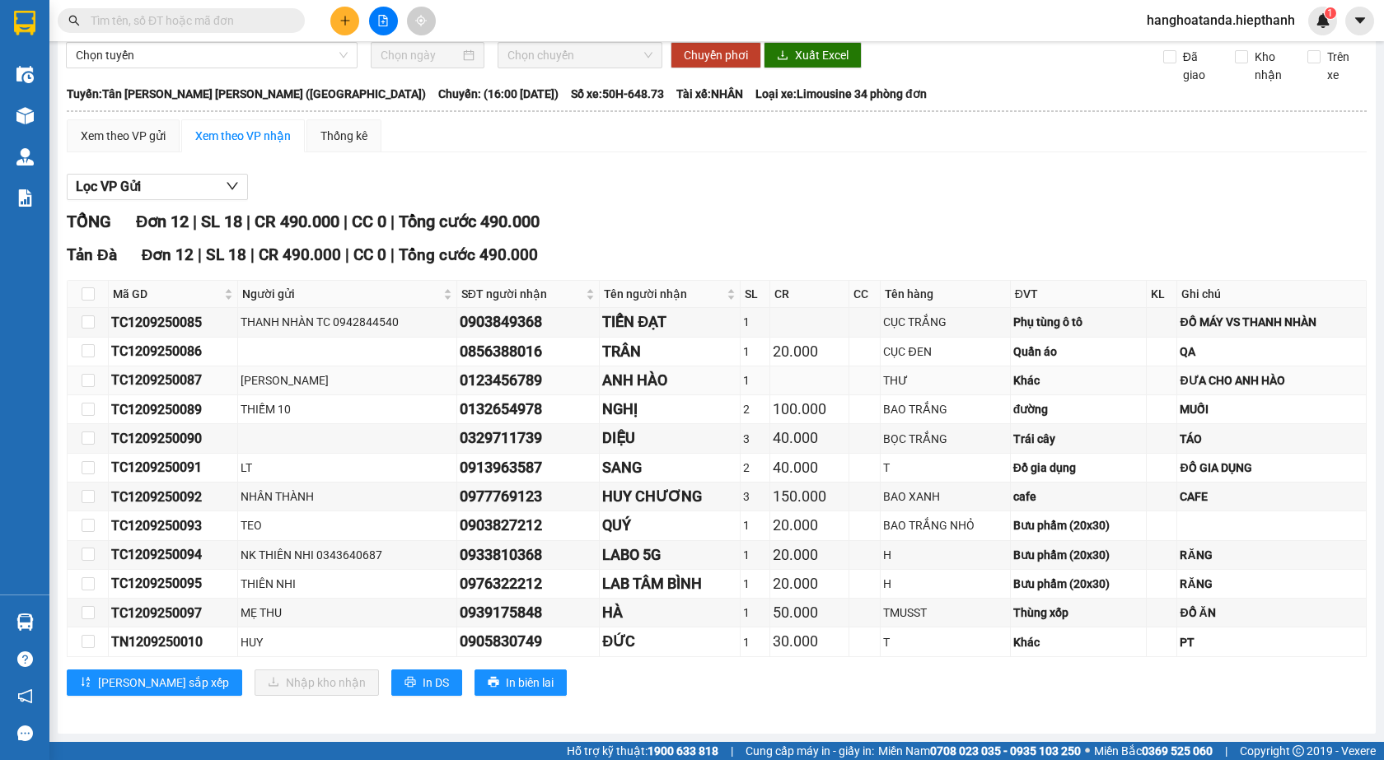
click at [292, 384] on div "[GEOGRAPHIC_DATA]" at bounding box center [347, 381] width 213 height 18
click at [337, 386] on div "[GEOGRAPHIC_DATA]" at bounding box center [347, 381] width 213 height 18
